Goal: Task Accomplishment & Management: Use online tool/utility

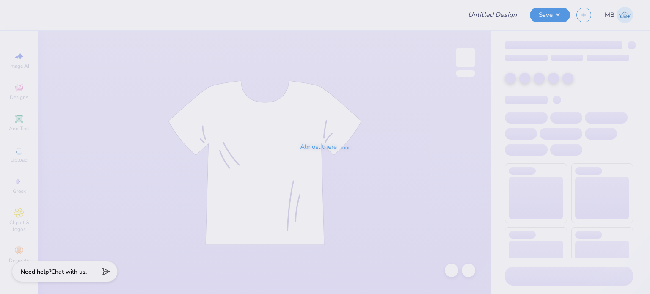
type input "burnt orange bow"
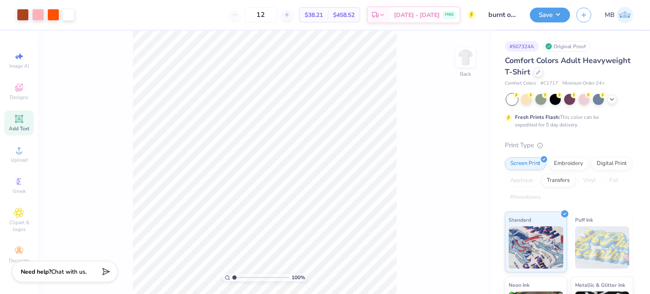
click at [19, 125] on div "Add Text" at bounding box center [19, 123] width 30 height 25
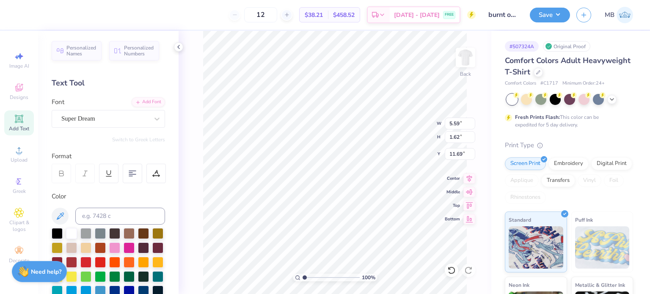
scroll to position [7, 1]
type textarea "®"
click at [109, 125] on div "Super Dream" at bounding box center [105, 118] width 89 height 13
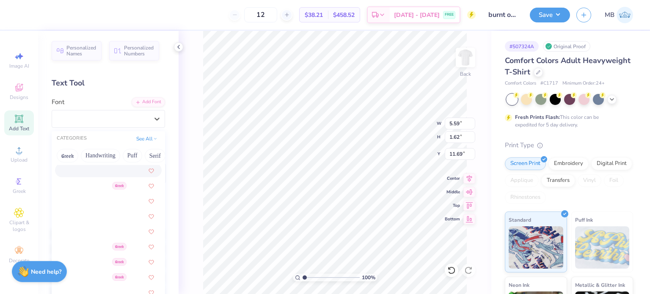
scroll to position [339, 0]
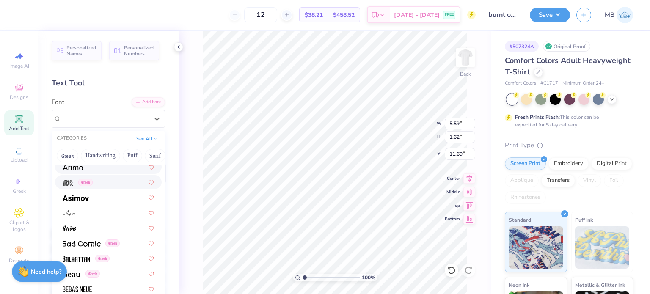
click at [85, 170] on div at bounding box center [108, 167] width 91 height 9
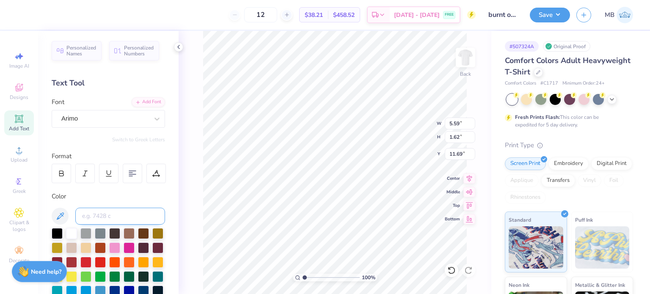
click at [102, 212] on input at bounding box center [120, 216] width 90 height 17
type input "1675C"
type input "0.82"
drag, startPoint x: 306, startPoint y: 279, endPoint x: 317, endPoint y: 275, distance: 11.4
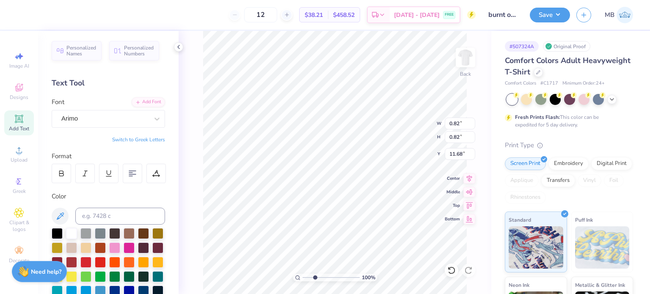
type input "3.12"
click at [317, 275] on input "range" at bounding box center [331, 278] width 57 height 8
type input "5.18"
type input "0.34"
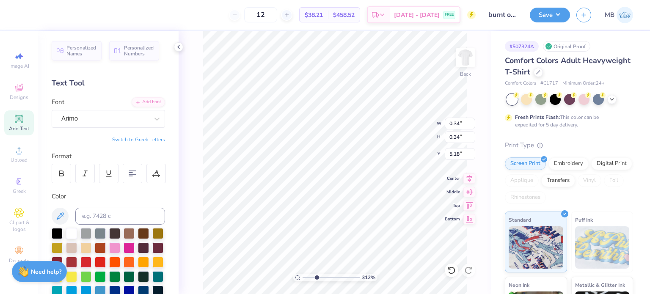
type input "5.06"
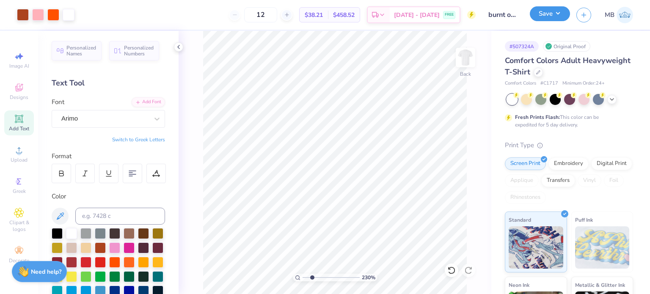
click at [555, 10] on button "Save" at bounding box center [550, 13] width 40 height 15
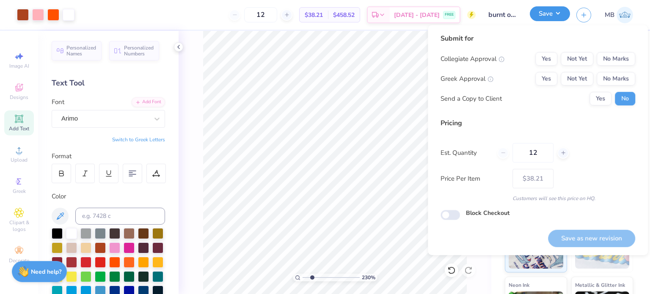
type input "2.30143214610176"
click at [553, 57] on button "Yes" at bounding box center [547, 59] width 22 height 14
click at [612, 77] on button "No Marks" at bounding box center [616, 79] width 39 height 14
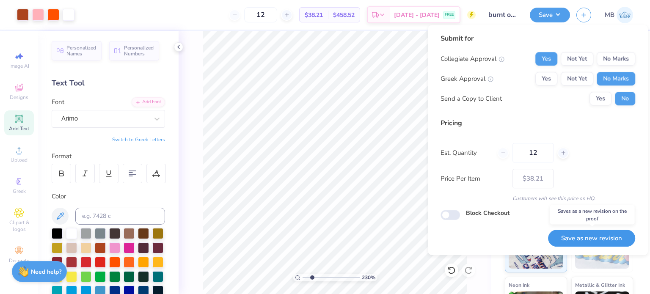
click at [588, 235] on button "Save as new revision" at bounding box center [591, 238] width 87 height 17
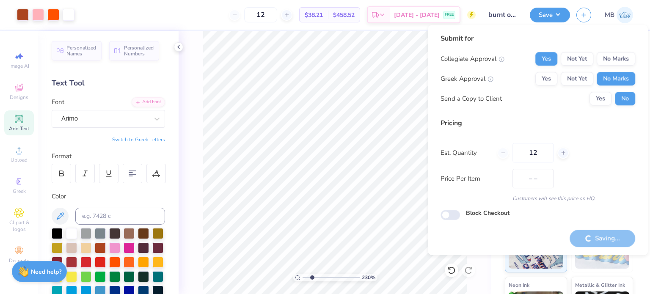
type input "$38.21"
type input "2.30143214610176"
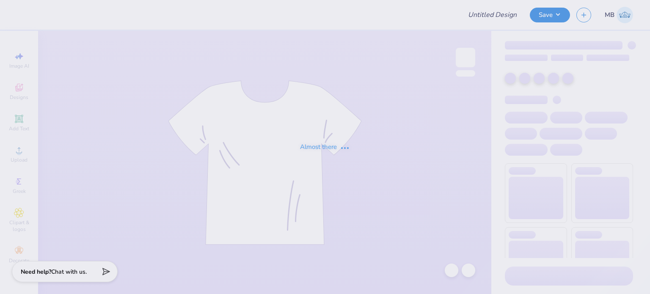
type input "AOII parents wknd mockup"
type input "36"
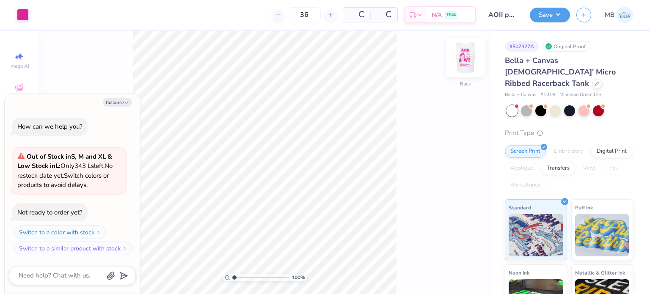
click at [462, 55] on img at bounding box center [466, 58] width 34 height 34
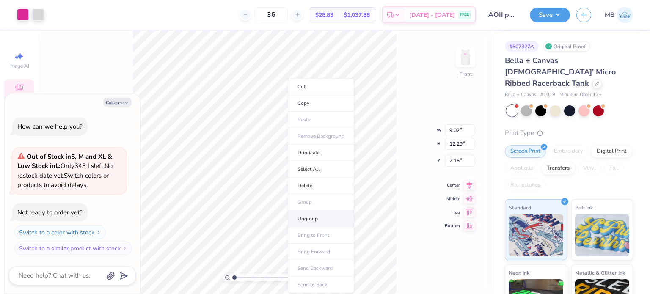
drag, startPoint x: 207, startPoint y: 24, endPoint x: 309, endPoint y: 219, distance: 219.5
click at [309, 219] on li "Ungroup" at bounding box center [321, 219] width 66 height 17
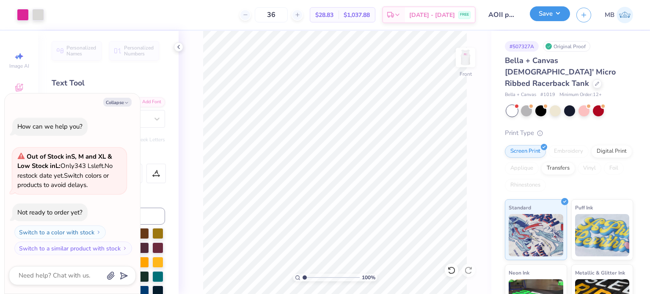
click at [554, 12] on button "Save" at bounding box center [550, 13] width 40 height 15
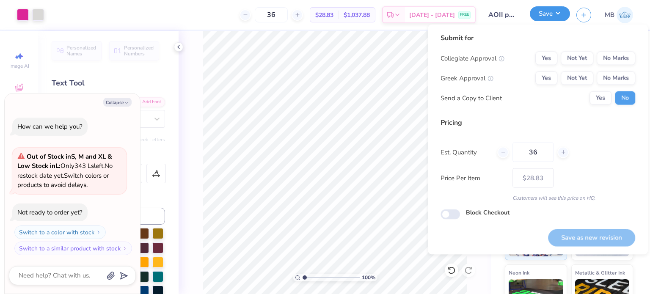
click at [554, 12] on button "Save" at bounding box center [550, 13] width 40 height 15
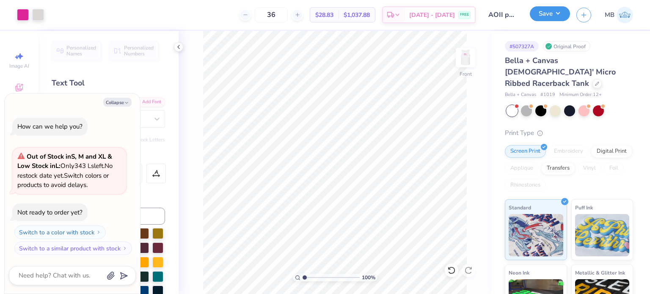
click at [554, 12] on button "Save" at bounding box center [550, 13] width 40 height 15
type textarea "x"
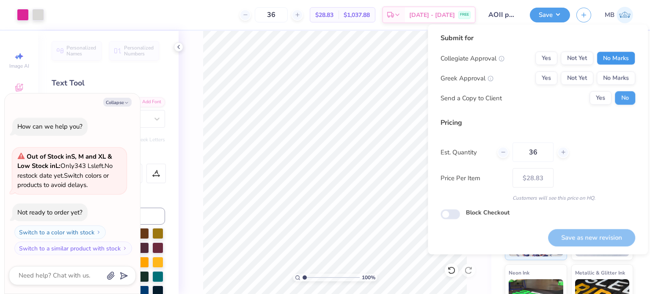
click at [612, 57] on button "No Marks" at bounding box center [616, 59] width 39 height 14
click at [541, 79] on button "Yes" at bounding box center [547, 79] width 22 height 14
click at [589, 239] on button "Save as new revision" at bounding box center [591, 237] width 87 height 17
type input "$28.83"
type textarea "x"
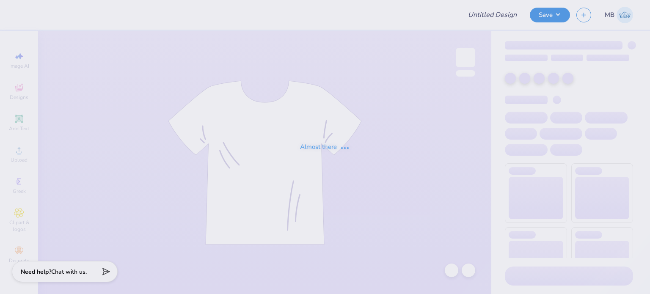
type input "AOII parents wknd mockup 2"
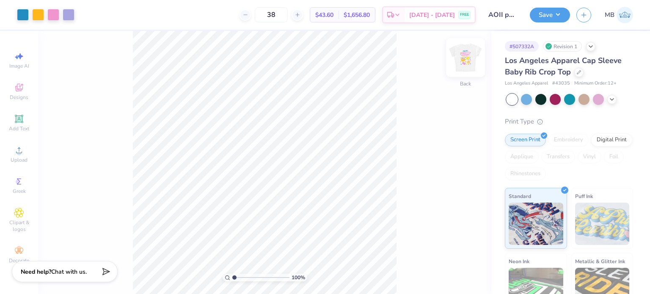
click at [469, 55] on img at bounding box center [466, 58] width 34 height 34
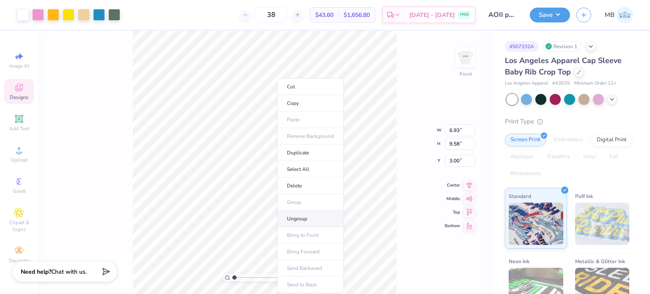
click at [307, 216] on li "Ungroup" at bounding box center [310, 219] width 66 height 17
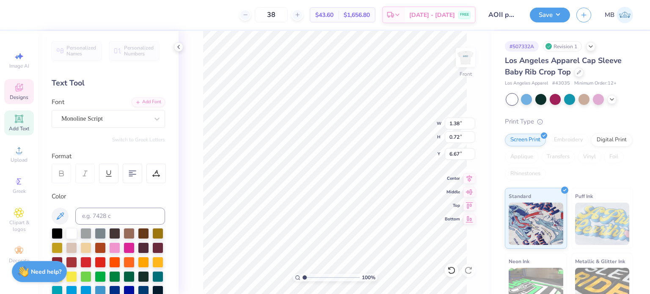
scroll to position [7, 1]
type textarea "2025"
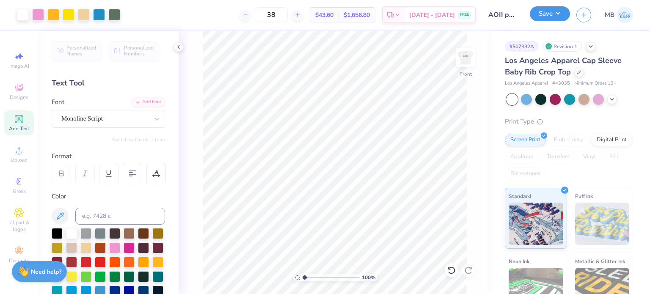
click at [550, 11] on button "Save" at bounding box center [550, 13] width 40 height 15
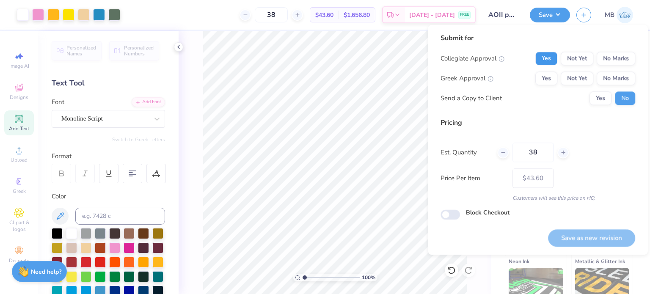
click at [556, 58] on button "Yes" at bounding box center [547, 59] width 22 height 14
click at [617, 56] on button "No Marks" at bounding box center [616, 59] width 39 height 14
click at [539, 79] on button "Yes" at bounding box center [547, 79] width 22 height 14
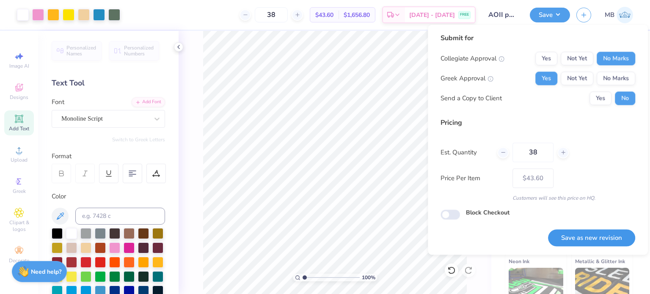
click at [603, 241] on button "Save as new revision" at bounding box center [591, 238] width 87 height 17
type input "$43.60"
